Goal: Information Seeking & Learning: Learn about a topic

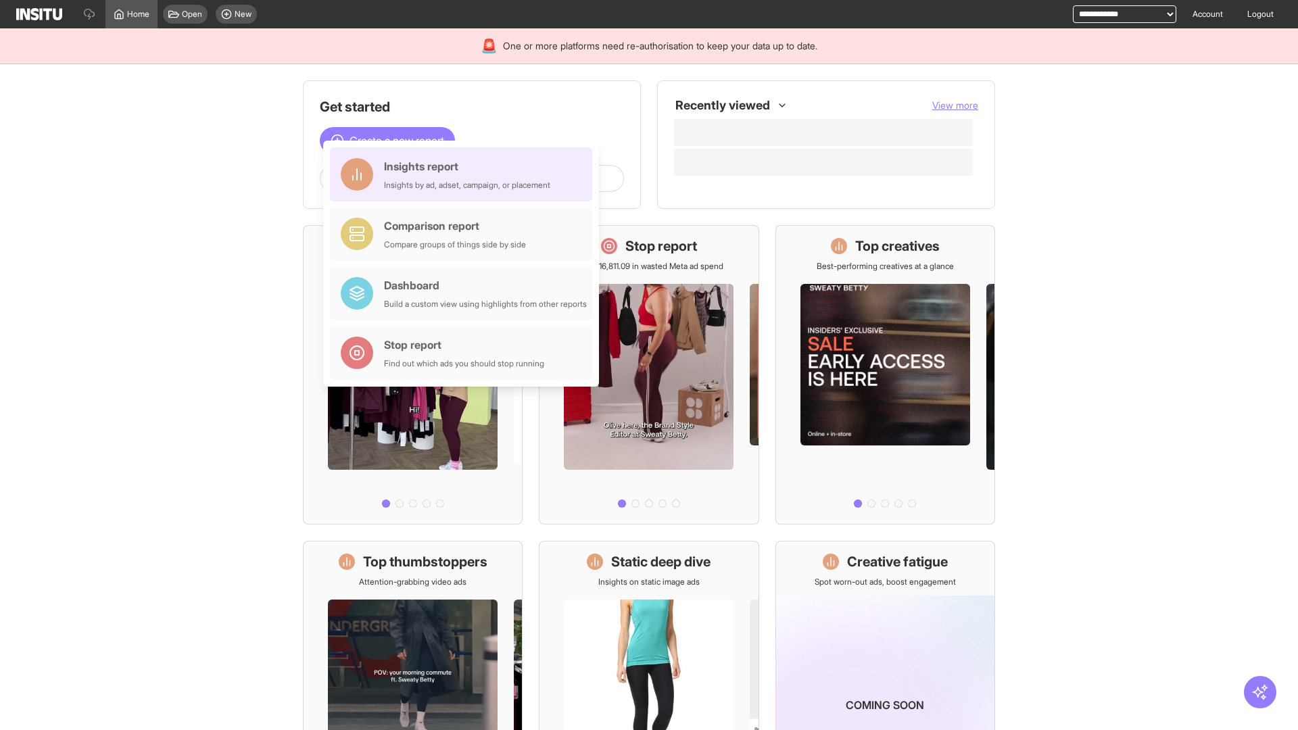
click at [464, 174] on div "Insights report Insights by ad, adset, campaign, or placement" at bounding box center [467, 174] width 166 height 32
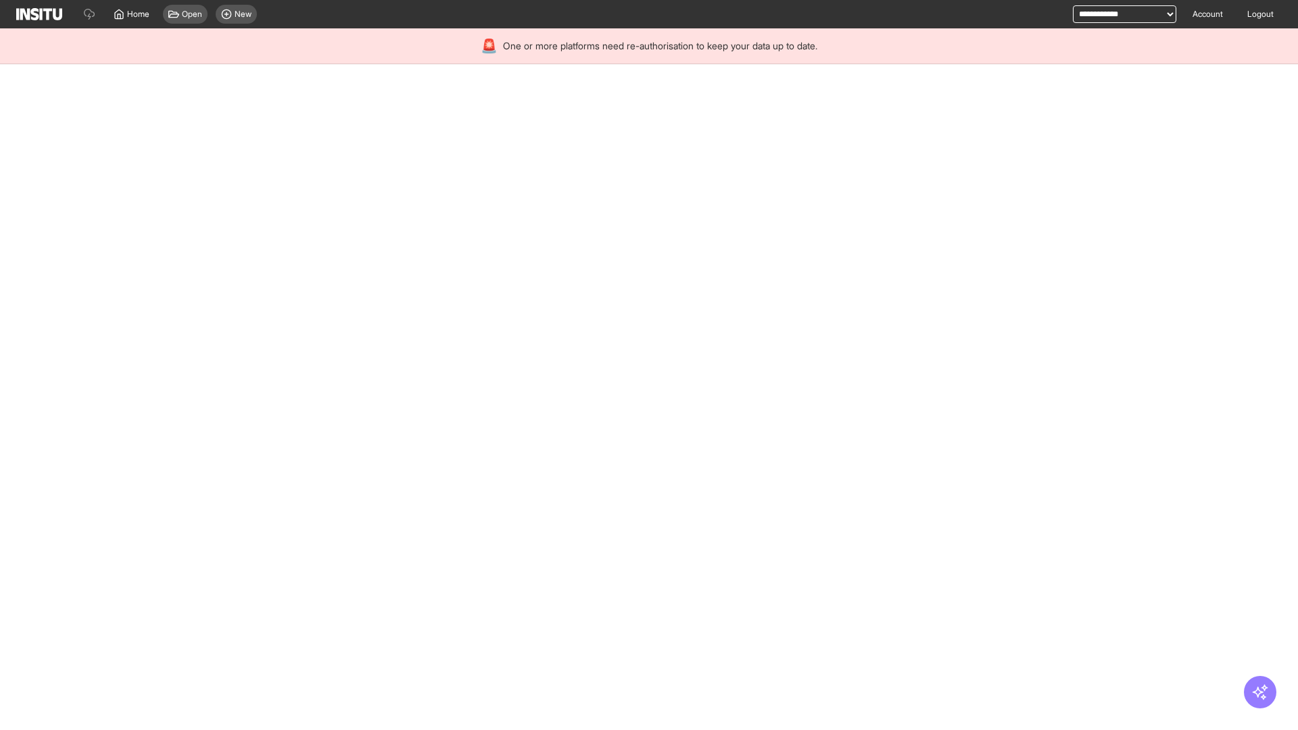
select select "**"
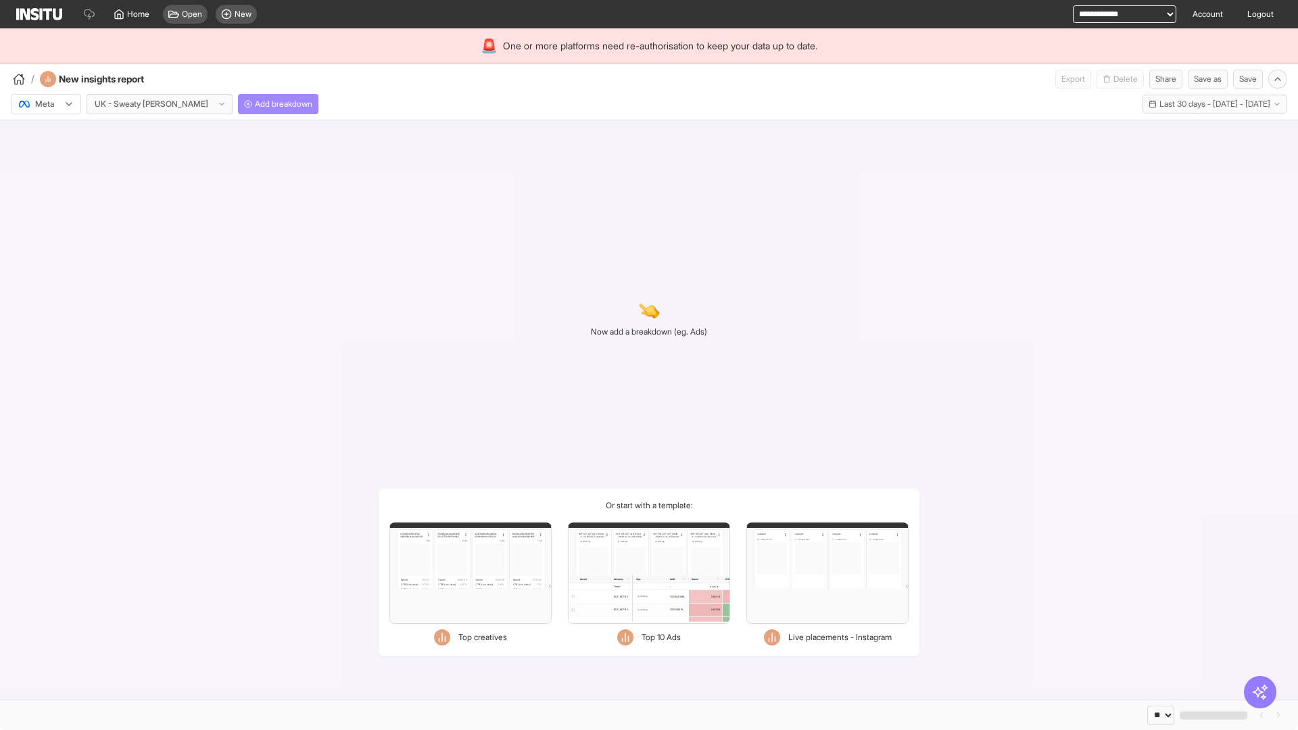
click at [255, 104] on span "Add breakdown" at bounding box center [283, 104] width 57 height 11
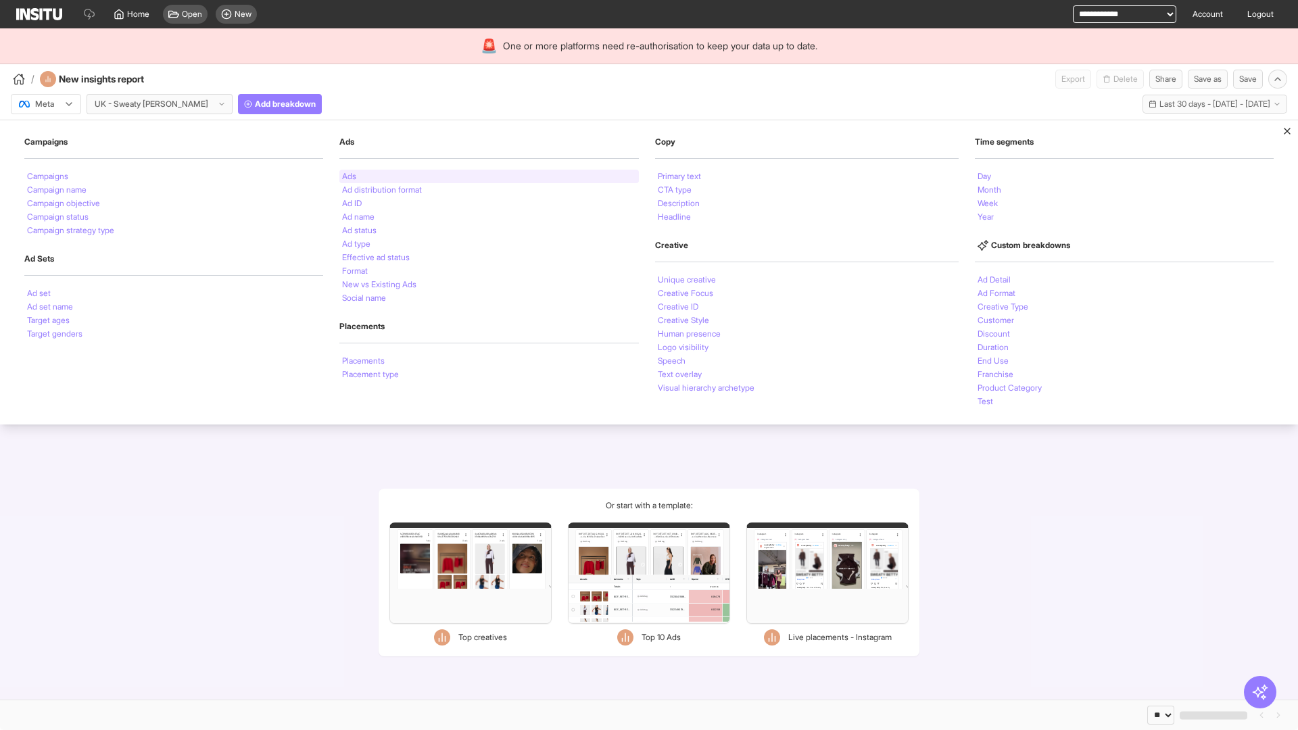
click at [347, 176] on li "Ads" at bounding box center [349, 176] width 14 height 8
